Goal: Obtain resource: Obtain resource

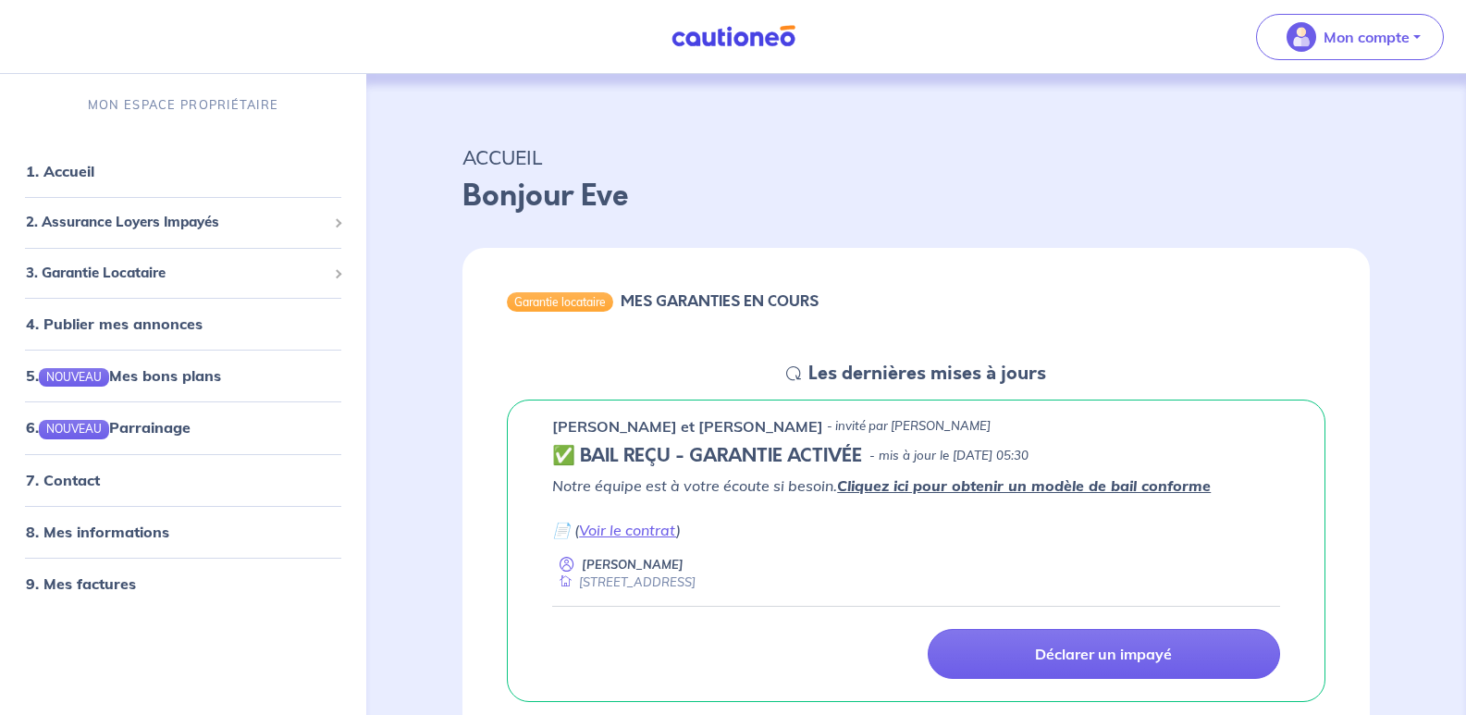
scroll to position [93, 0]
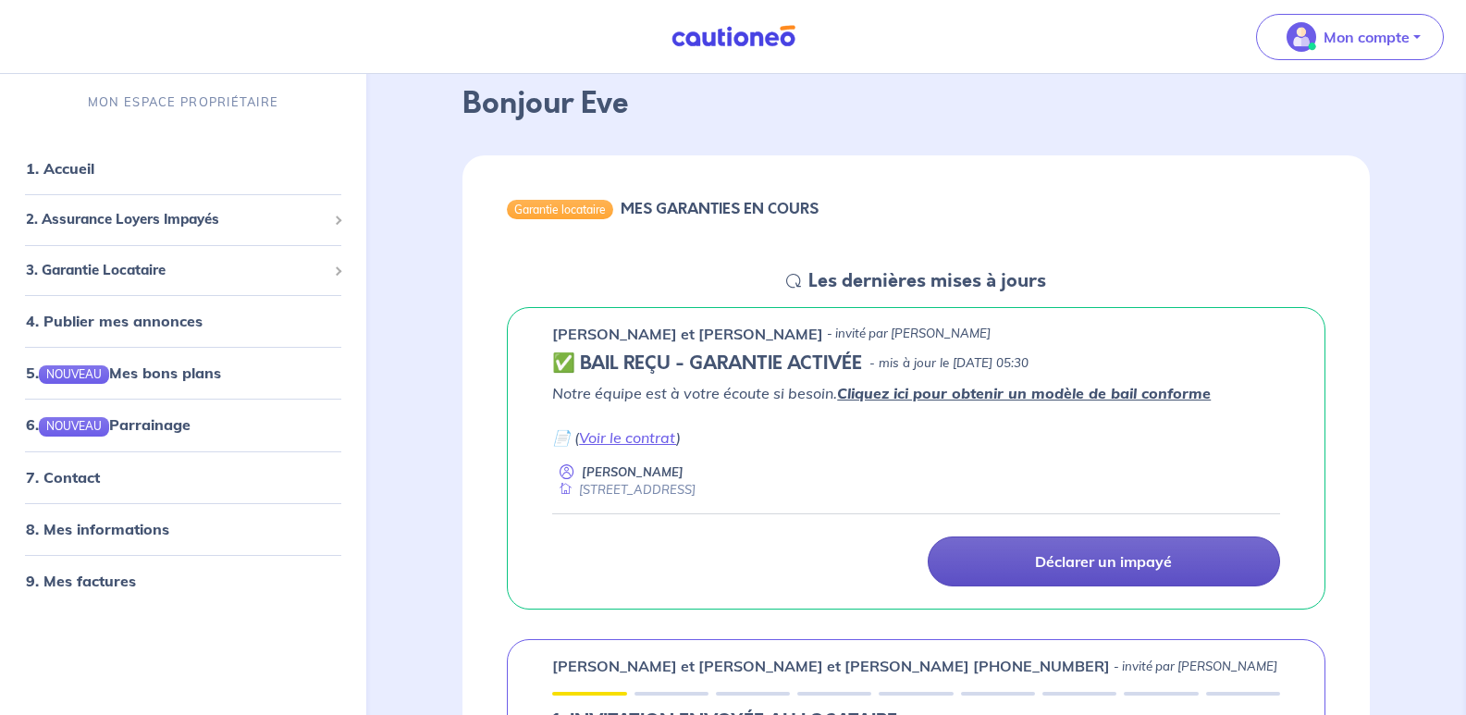
click at [1102, 555] on p "Déclarer un impayé" at bounding box center [1103, 561] width 137 height 19
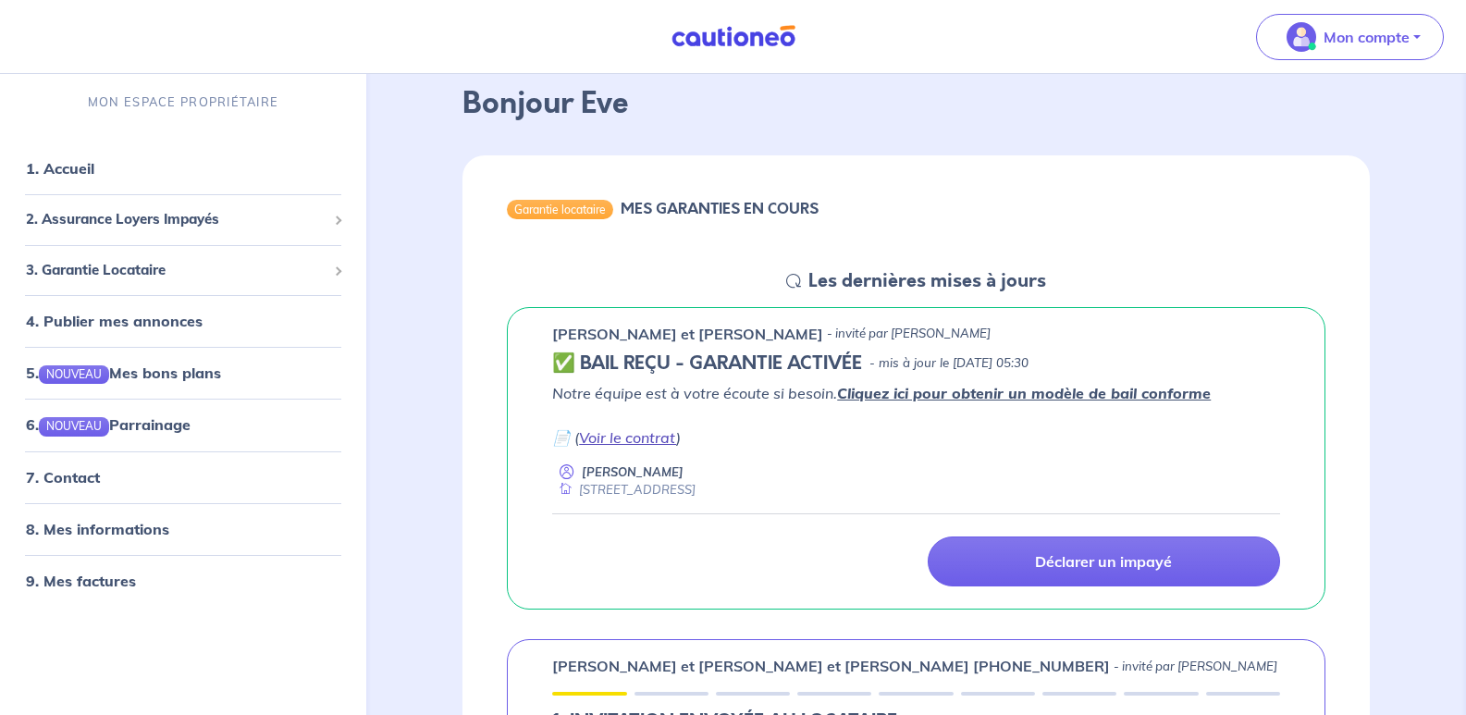
click at [643, 441] on link "Voir le contrat" at bounding box center [627, 437] width 97 height 19
click at [98, 482] on link "7. Contact" at bounding box center [62, 477] width 72 height 19
click at [73, 479] on link "7. Contact" at bounding box center [62, 477] width 72 height 19
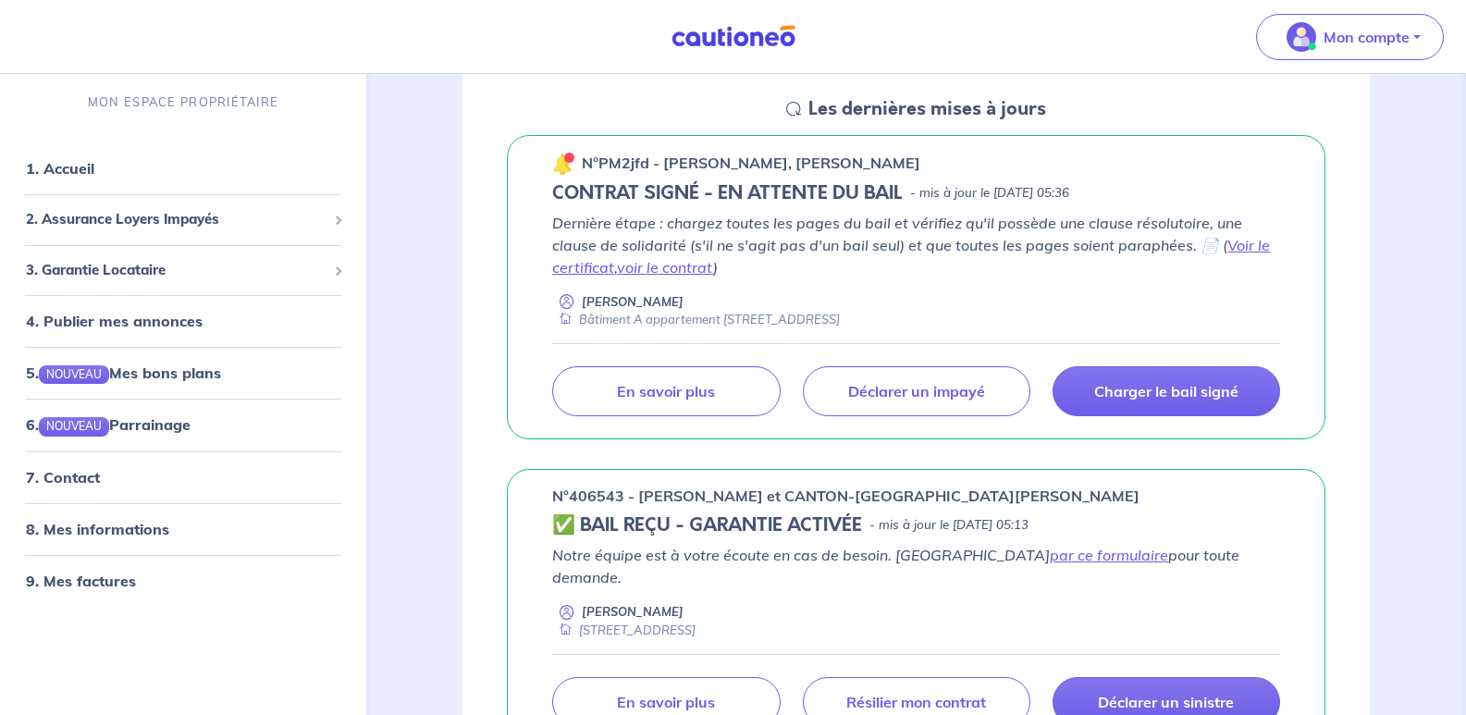
scroll to position [1018, 0]
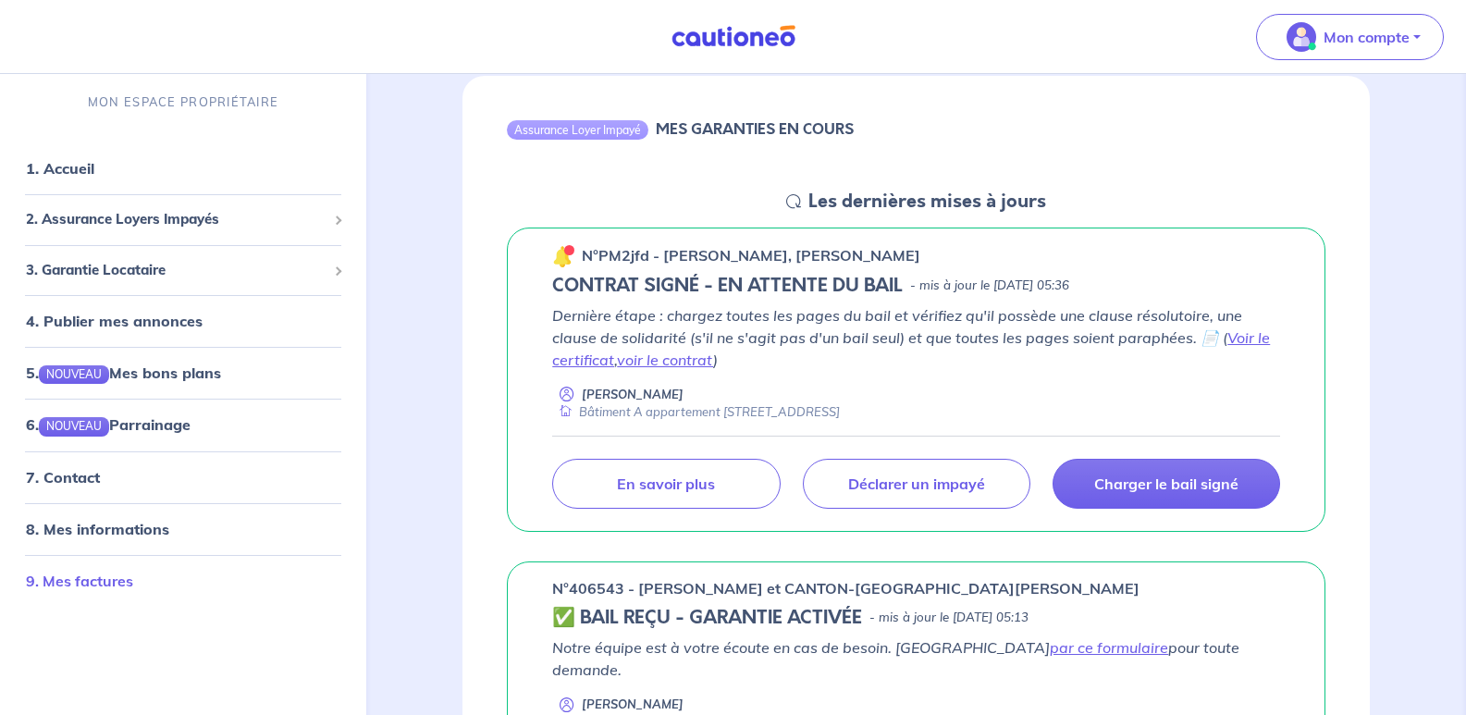
click at [93, 583] on link "9. Mes factures" at bounding box center [79, 581] width 107 height 19
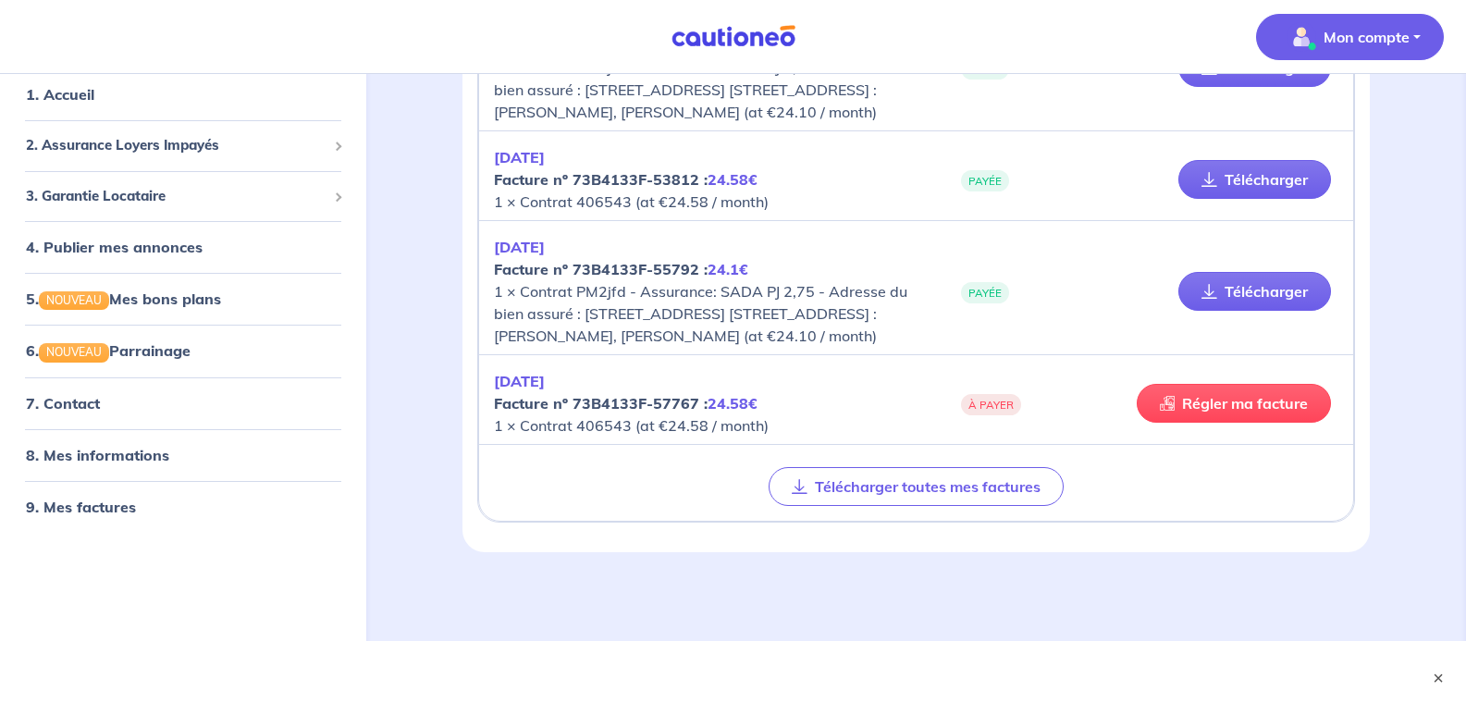
scroll to position [1689, 0]
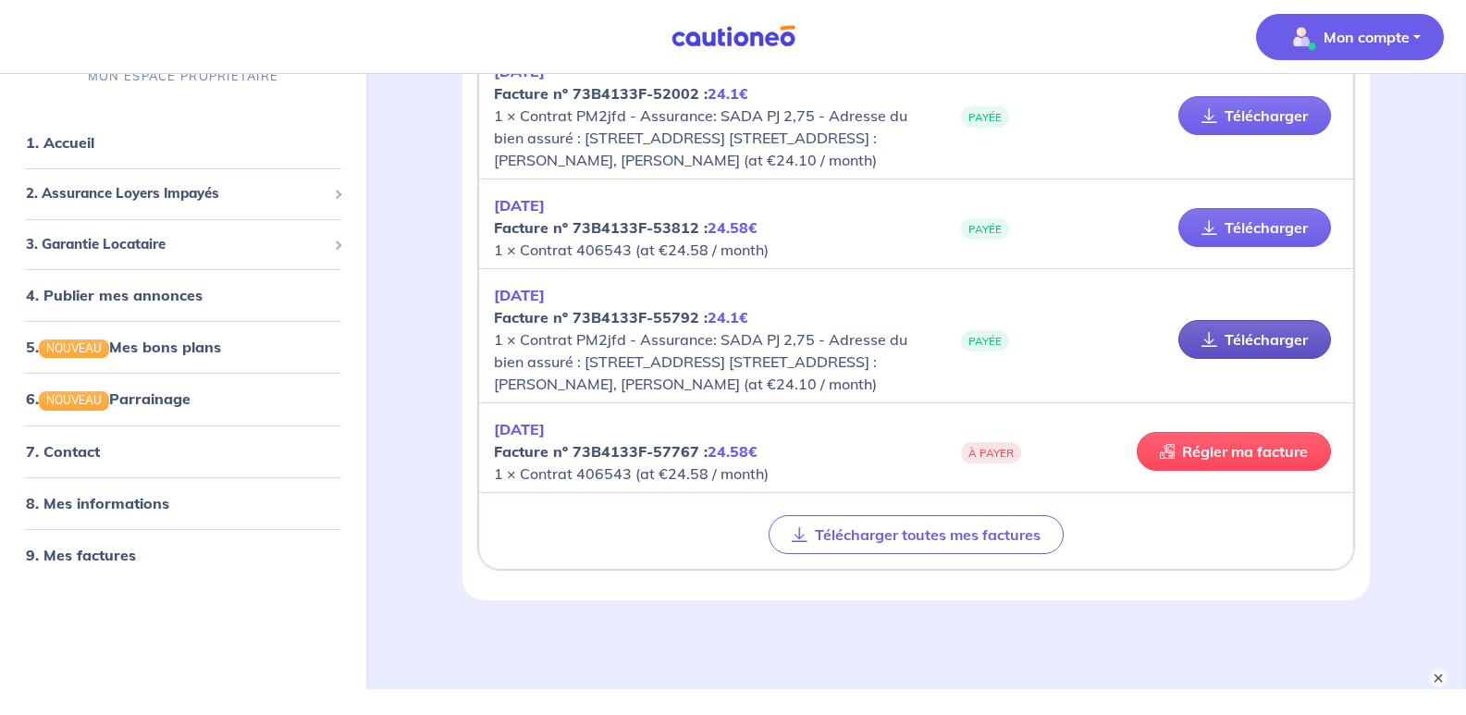
click at [1287, 359] on link "Télécharger" at bounding box center [1255, 339] width 153 height 39
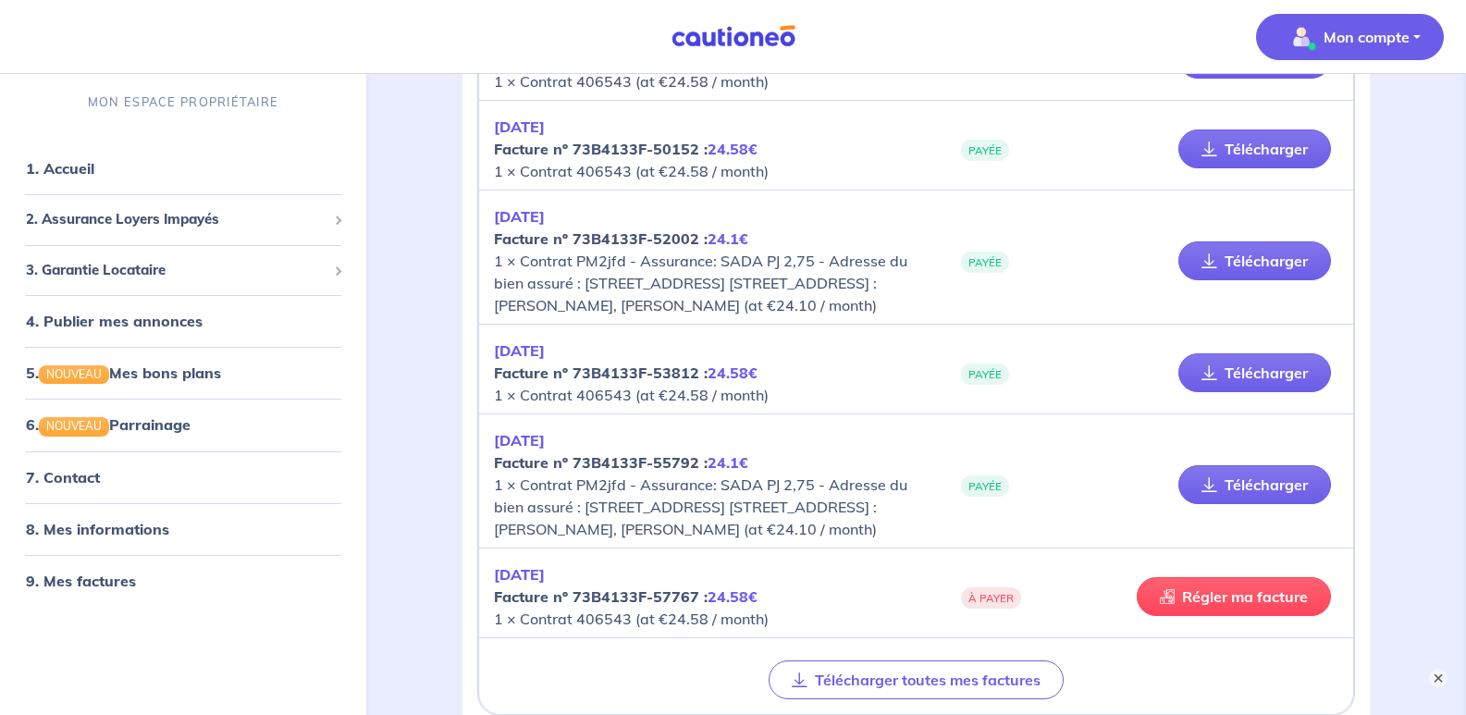
scroll to position [1504, 0]
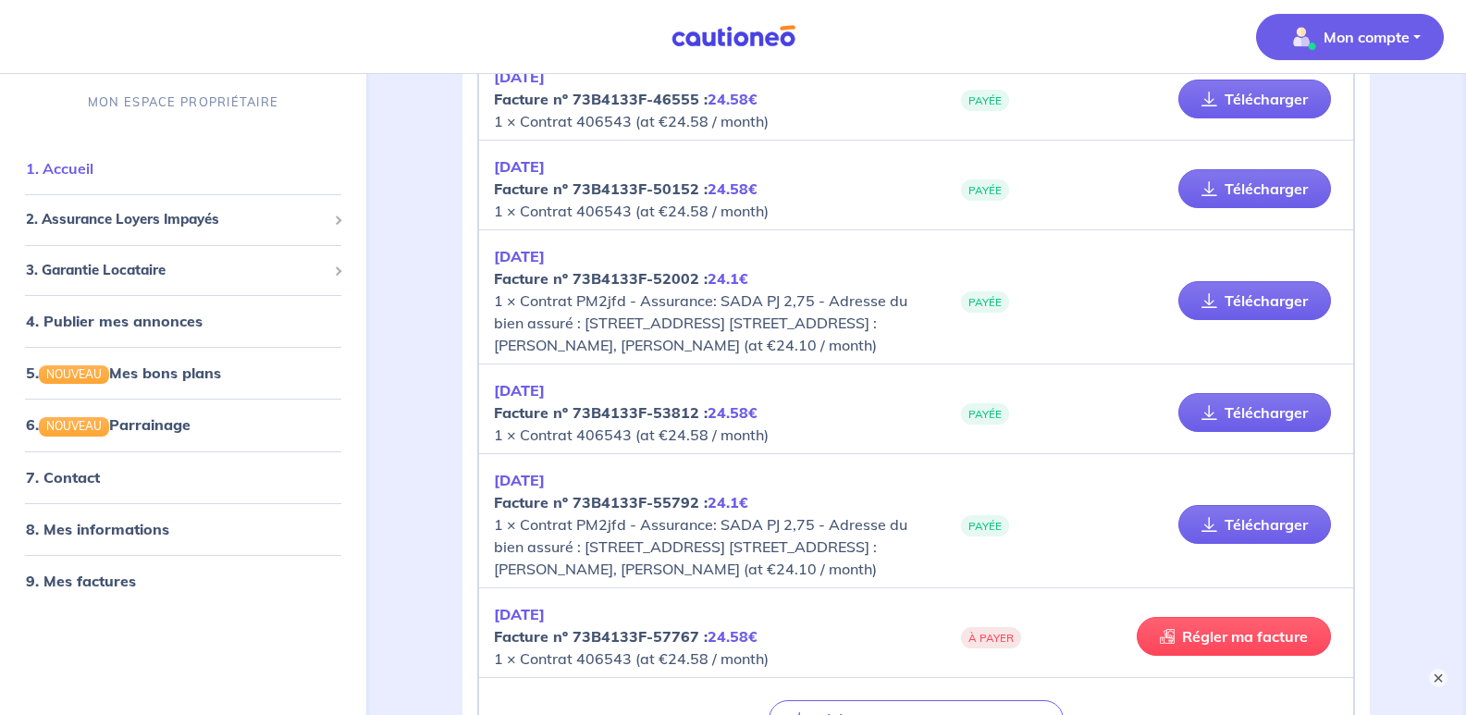
click at [67, 169] on link "1. Accueil" at bounding box center [60, 168] width 68 height 19
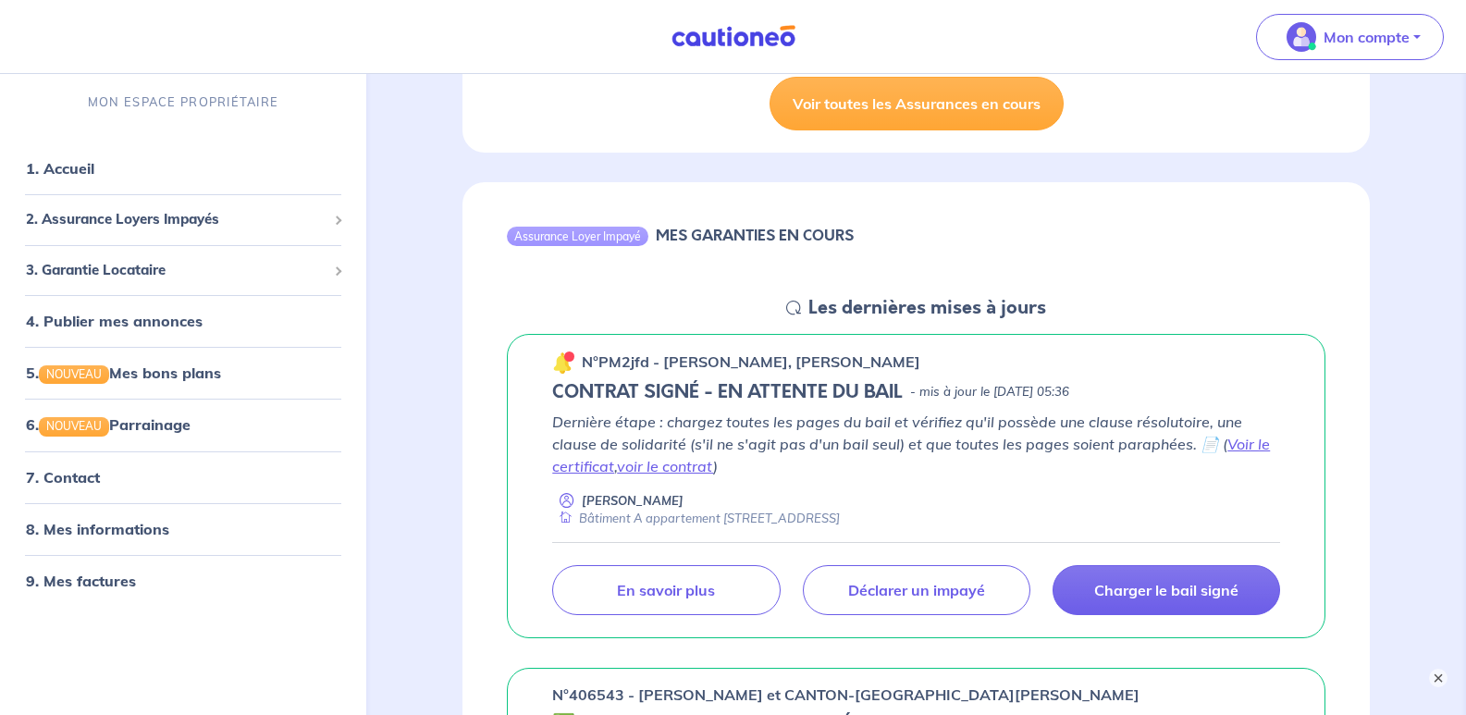
scroll to position [1018, 0]
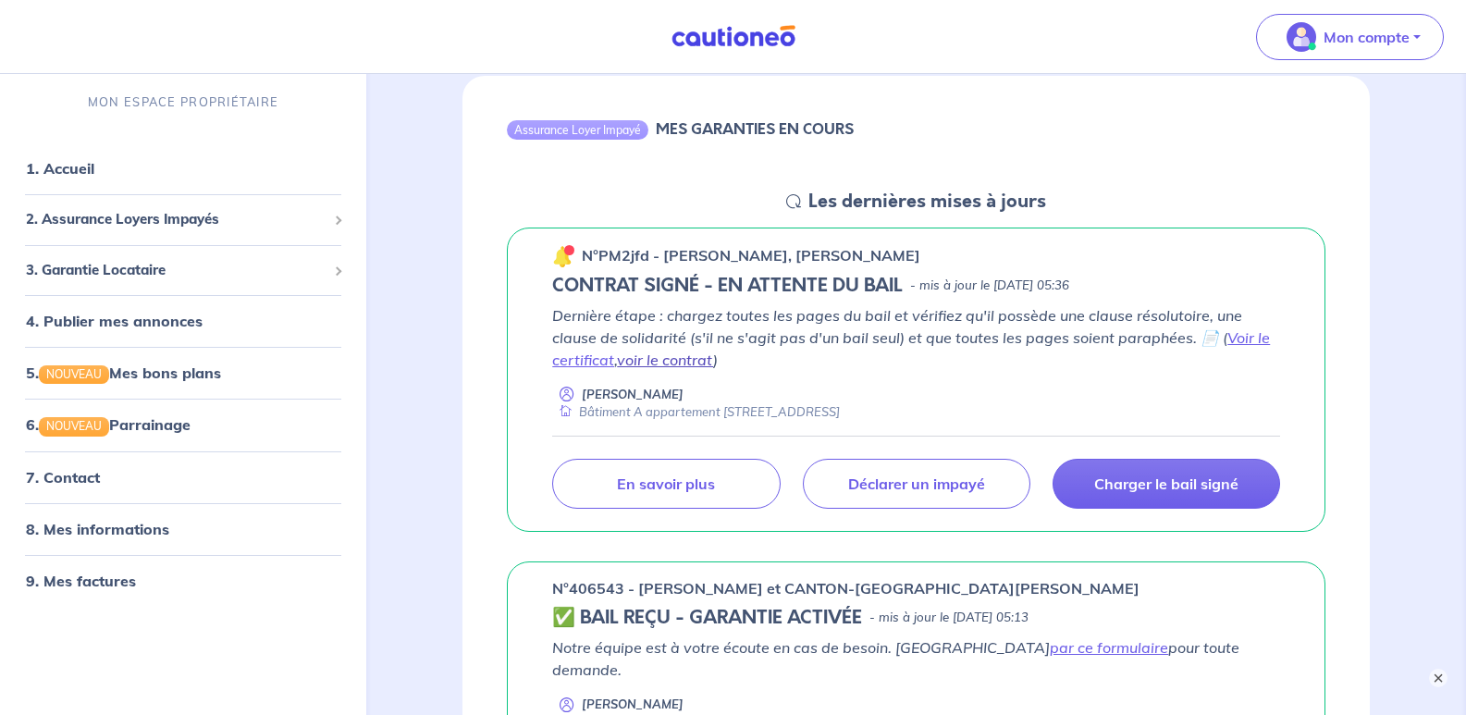
click at [667, 360] on link "voir le contrat" at bounding box center [665, 360] width 96 height 19
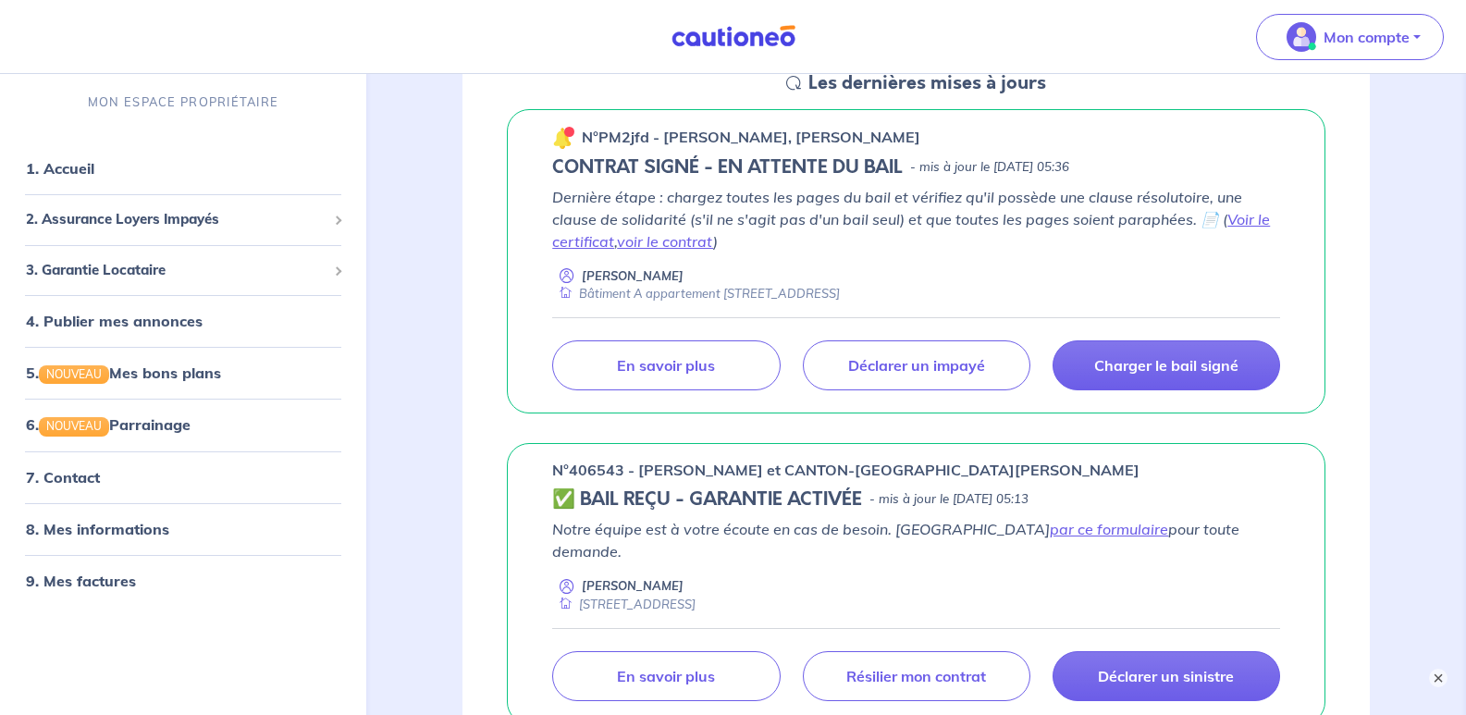
scroll to position [1110, 0]
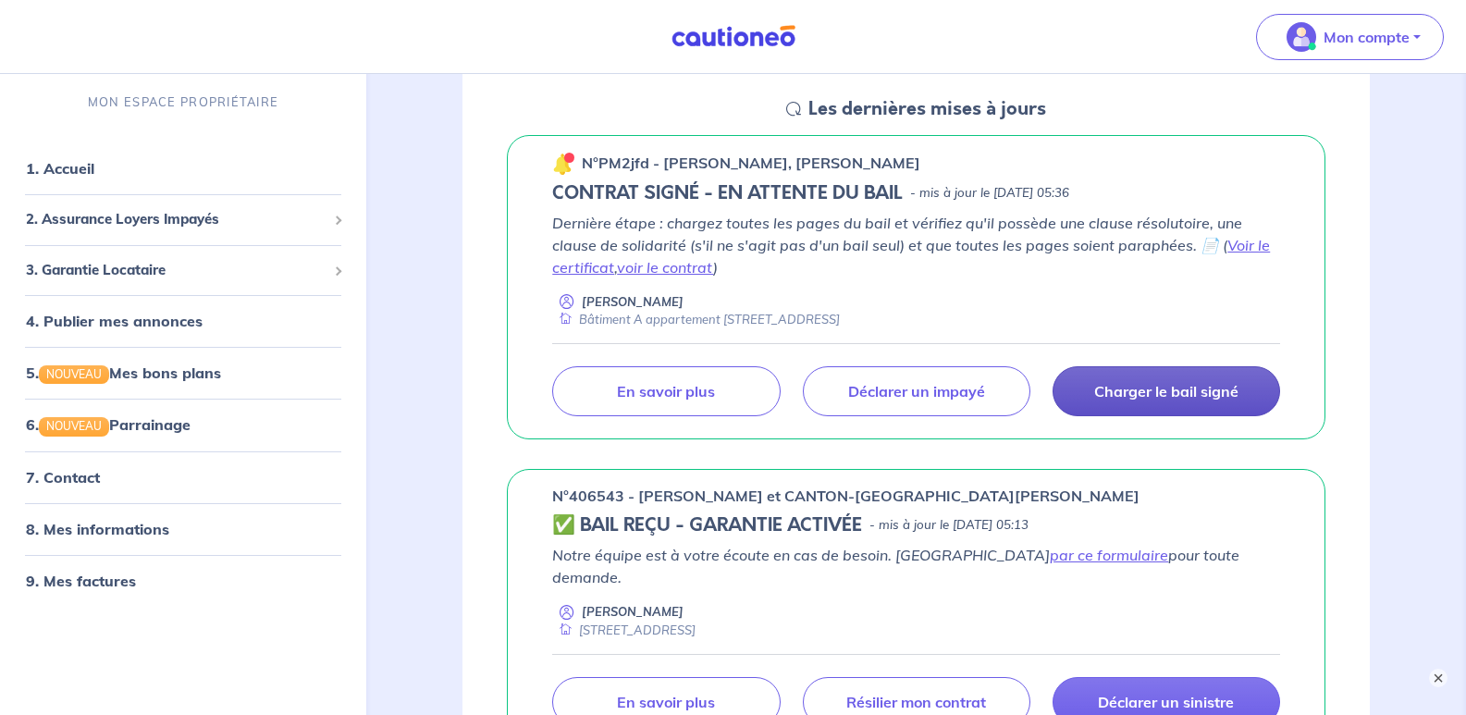
click at [1153, 395] on p "Charger le bail signé" at bounding box center [1167, 391] width 144 height 19
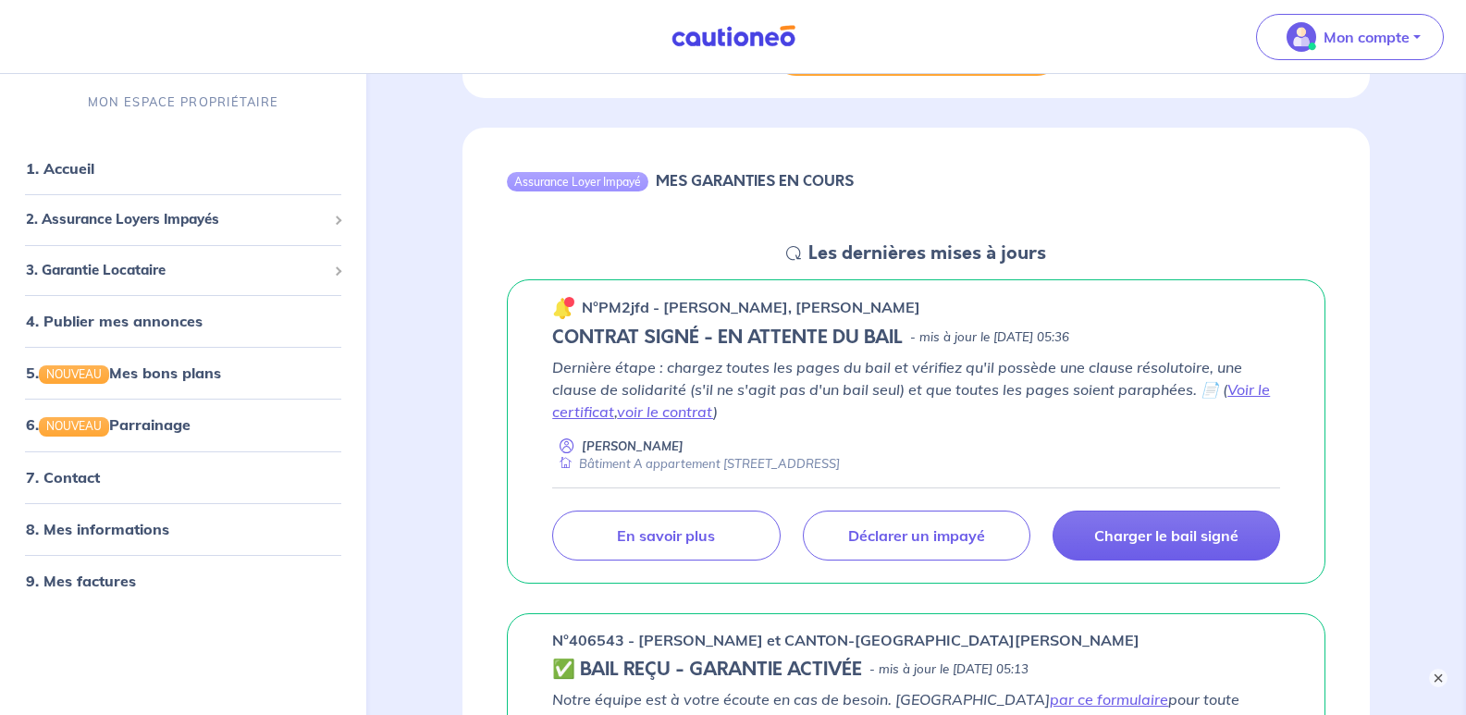
scroll to position [1018, 0]
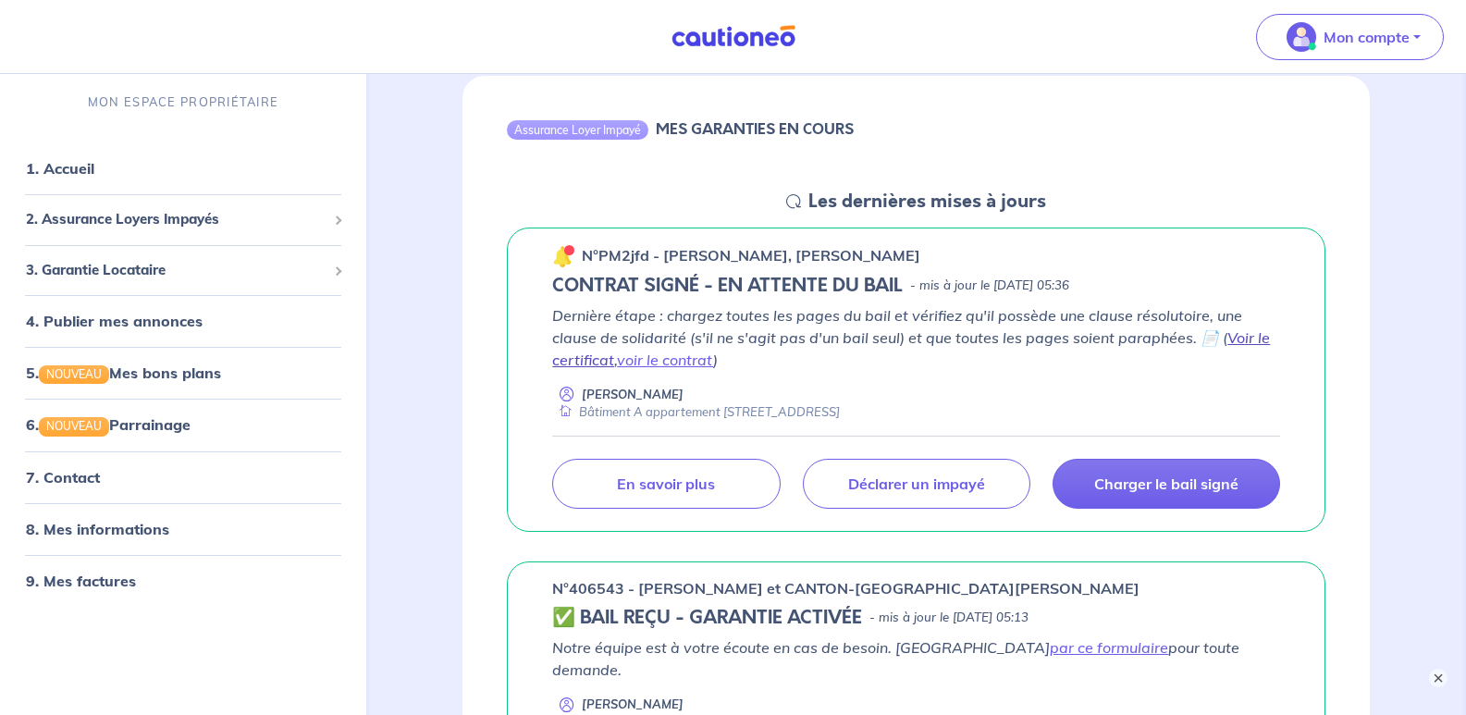
click at [580, 364] on link "Voir le certificat" at bounding box center [911, 348] width 718 height 41
drag, startPoint x: 721, startPoint y: 281, endPoint x: 908, endPoint y: 278, distance: 186.9
click at [908, 278] on div "CONTRAT SIGNÉ - EN ATTENTE DU BAIL - mis à jour le [DATE] 05:36" at bounding box center [916, 286] width 728 height 22
